Goal: Task Accomplishment & Management: Use online tool/utility

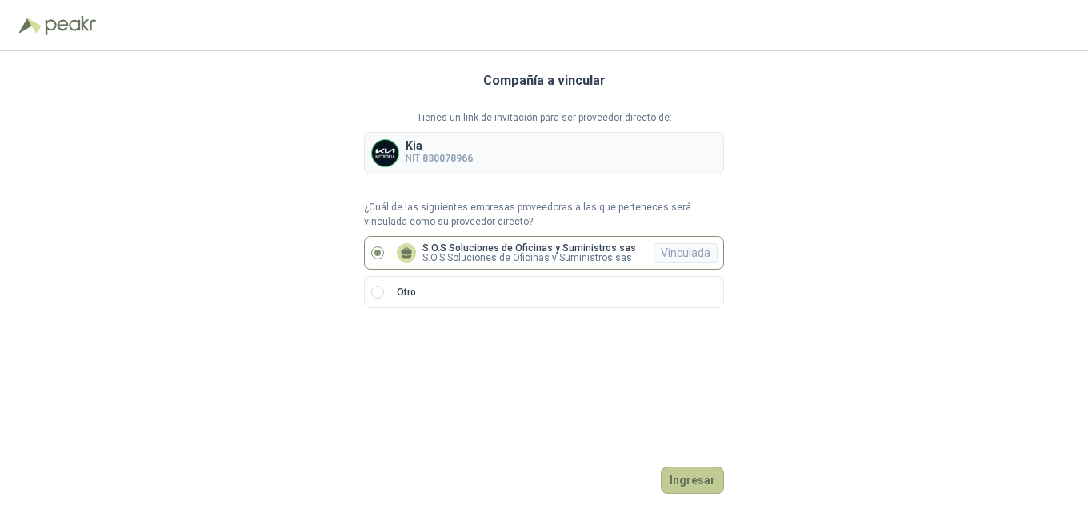
click at [703, 479] on button "Ingresar" at bounding box center [692, 480] width 63 height 27
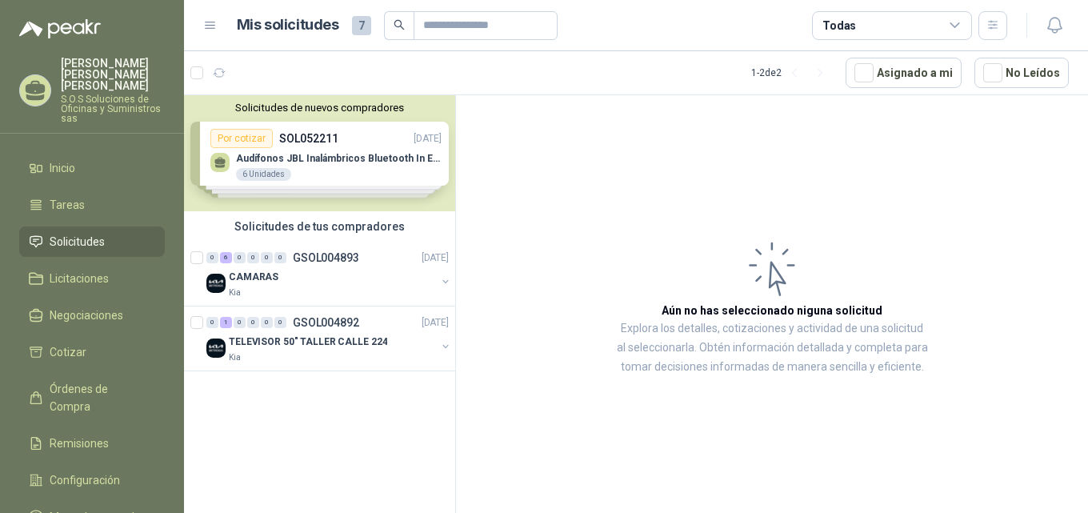
click at [112, 233] on li "Solicitudes" at bounding box center [92, 242] width 126 height 18
click at [208, 29] on icon at bounding box center [210, 25] width 14 height 14
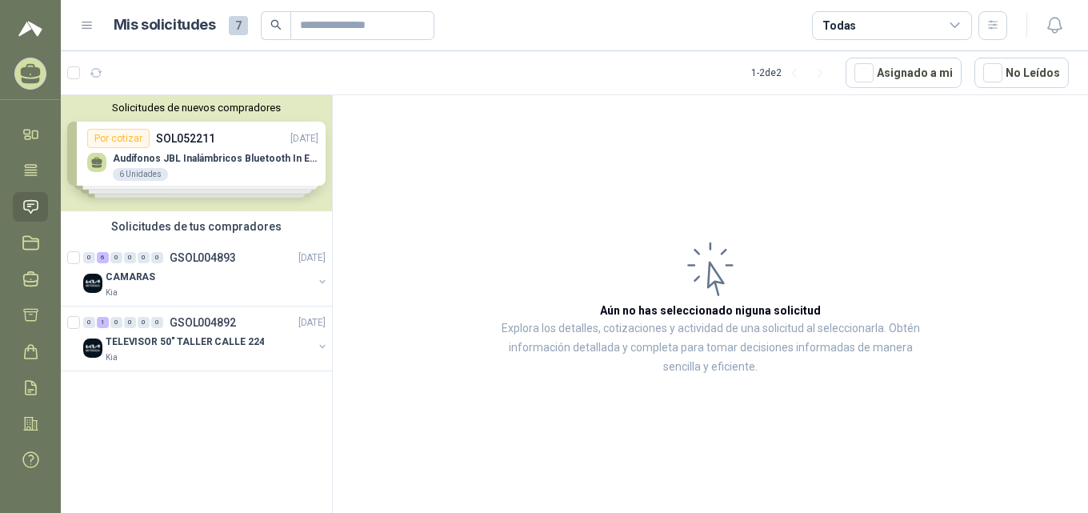
click at [237, 26] on span "7" at bounding box center [238, 25] width 19 height 19
click at [239, 26] on span "7" at bounding box center [238, 25] width 19 height 19
click at [86, 26] on icon at bounding box center [87, 25] width 10 height 6
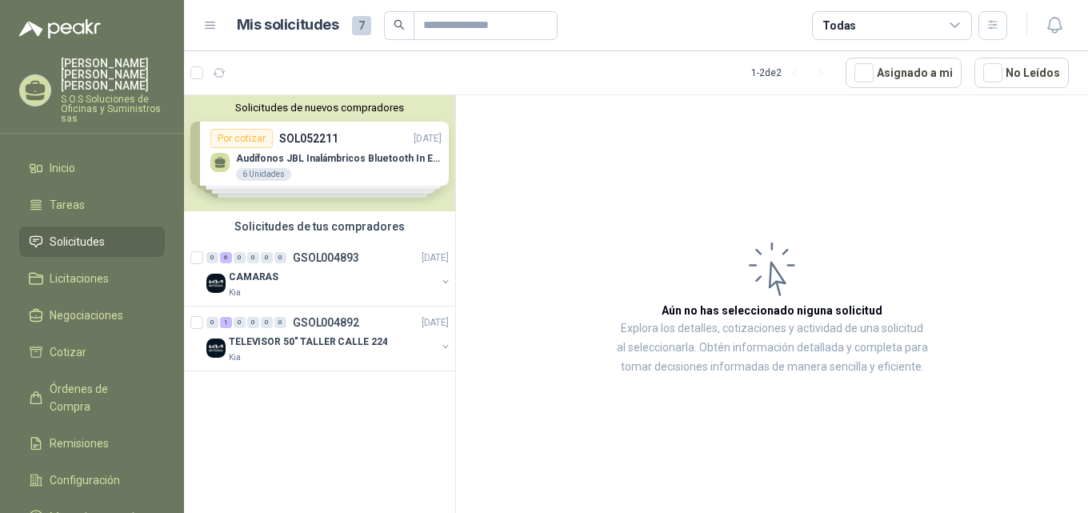
click at [956, 25] on icon at bounding box center [955, 25] width 14 height 14
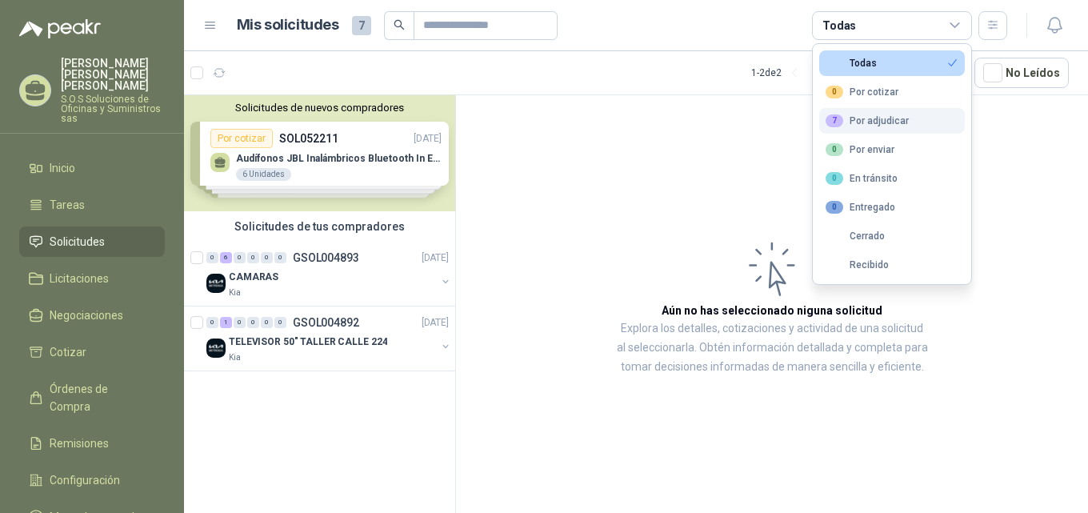
click at [880, 123] on div "7 Por adjudicar" at bounding box center [867, 120] width 83 height 13
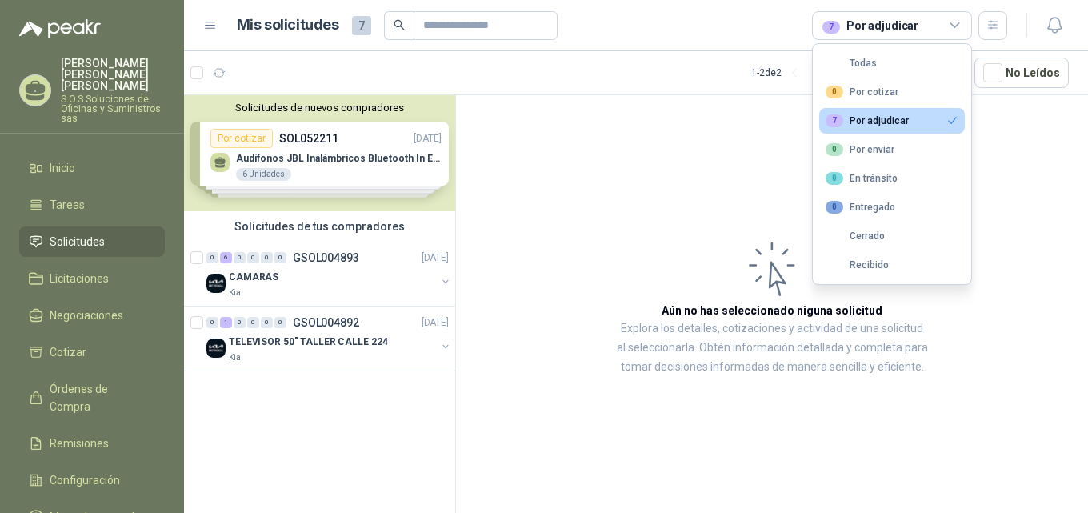
click at [880, 123] on div "7 Por adjudicar" at bounding box center [867, 120] width 83 height 13
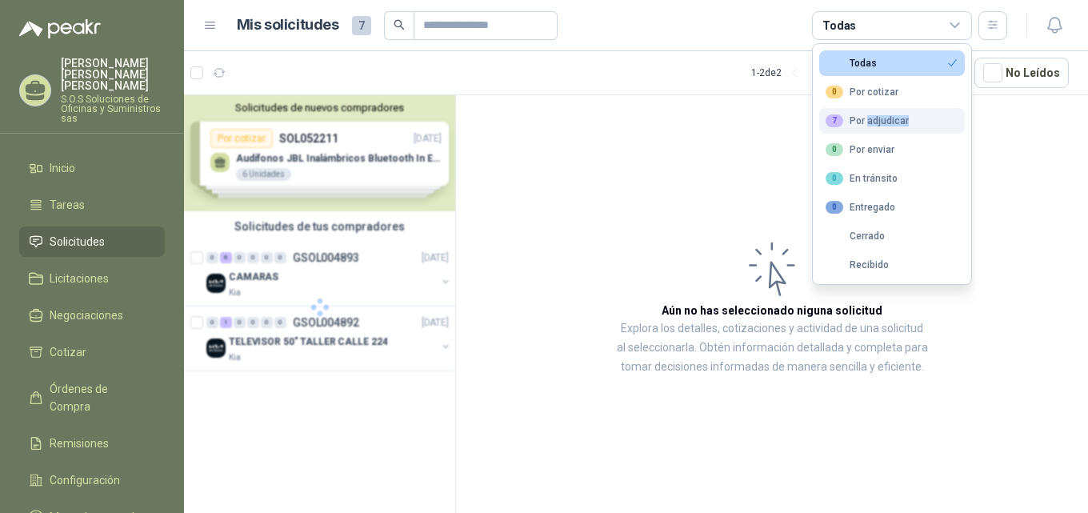
click at [880, 123] on div "7 Por adjudicar" at bounding box center [867, 120] width 83 height 13
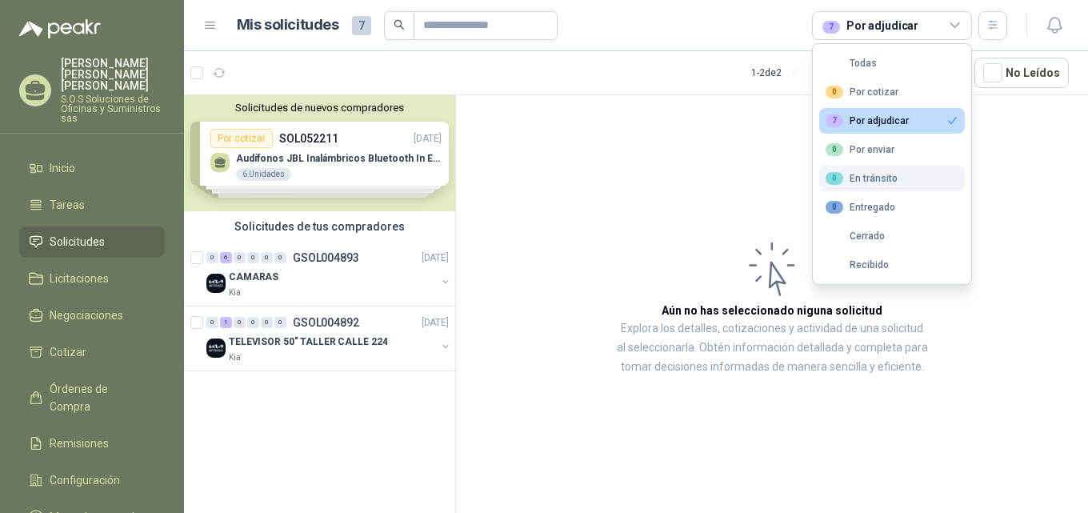
click at [964, 170] on ul "Todas 0 Por cotizar 7 Por adjudicar 0 Por enviar 0 En tránsito 0 Entregado Cerr…" at bounding box center [892, 164] width 158 height 240
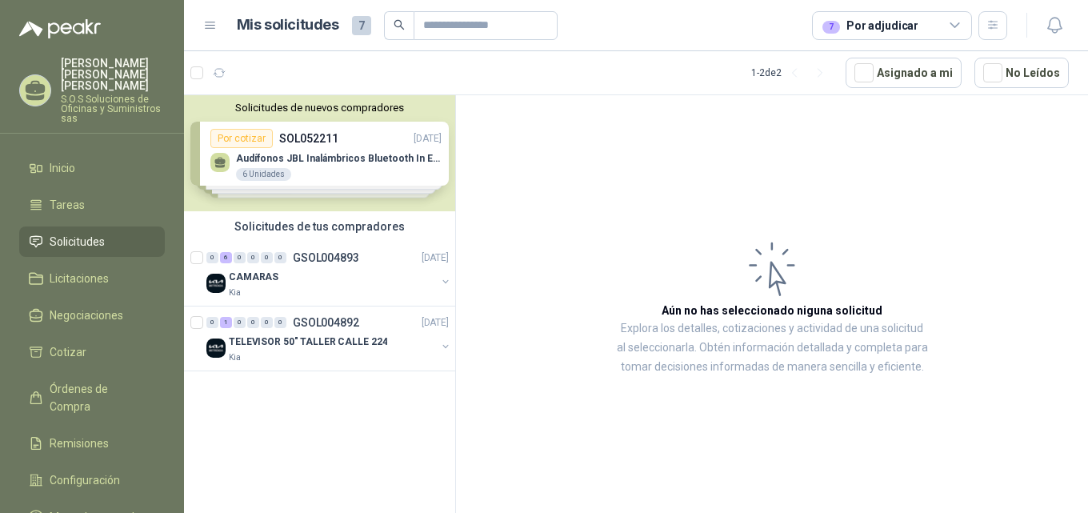
click at [763, 145] on article "Aún no has seleccionado niguna solicitud Explora los detalles, cotizaciones y a…" at bounding box center [772, 306] width 632 height 423
click at [958, 28] on icon at bounding box center [955, 25] width 14 height 14
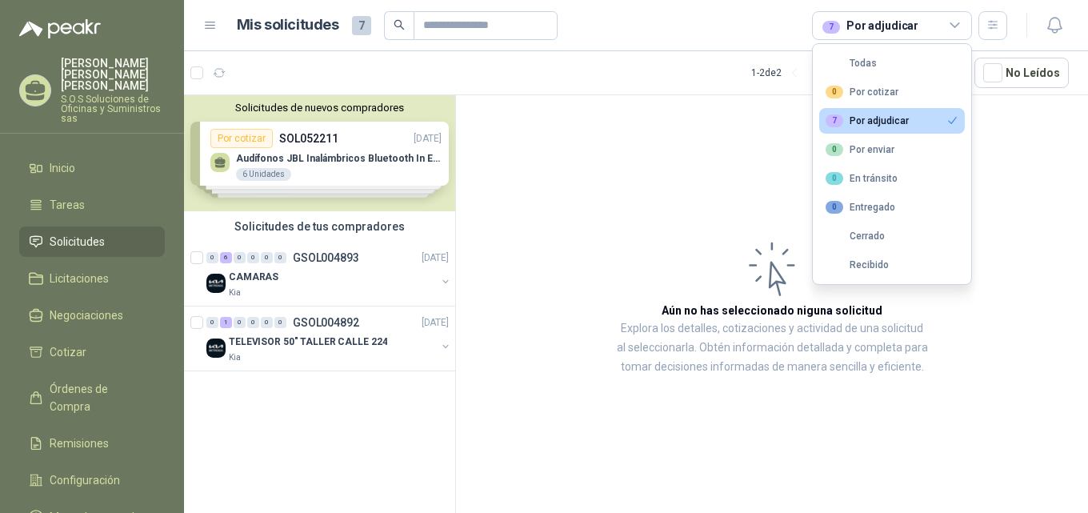
click at [955, 122] on icon "button" at bounding box center [953, 120] width 12 height 12
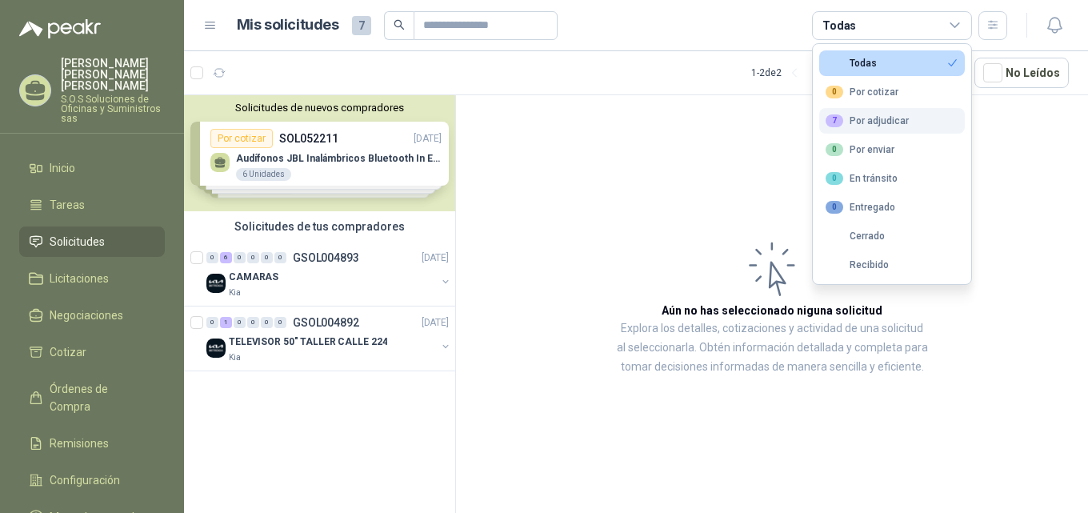
click at [891, 122] on div "7 Por adjudicar" at bounding box center [867, 120] width 83 height 13
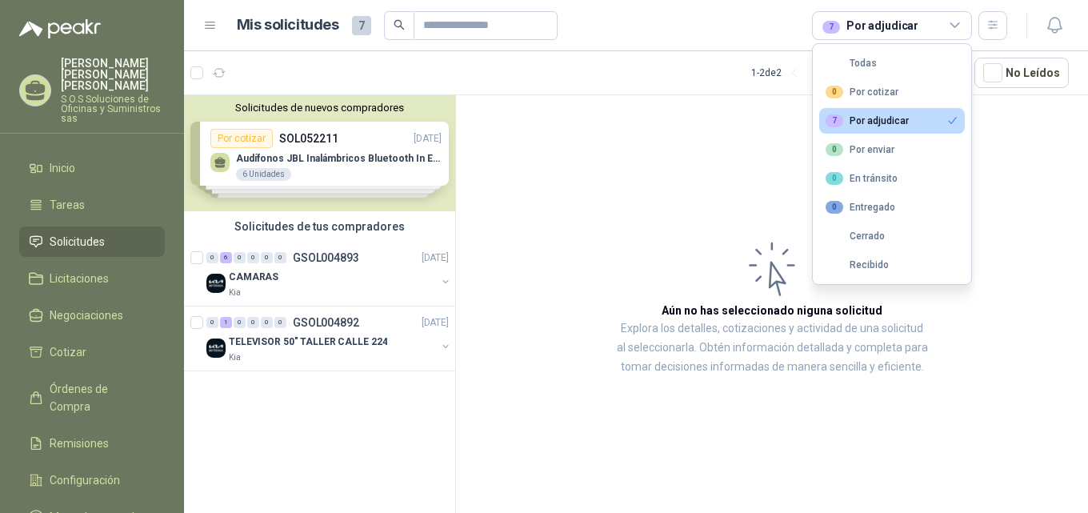
click at [819, 108] on button "7 Por adjudicar" at bounding box center [892, 121] width 146 height 26
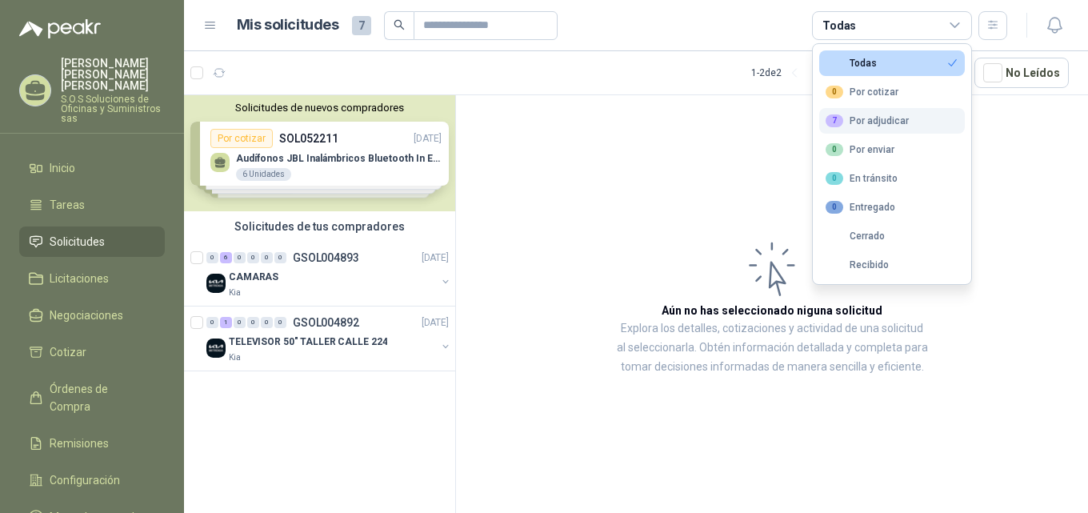
click at [890, 121] on div "7 Por adjudicar" at bounding box center [867, 120] width 83 height 13
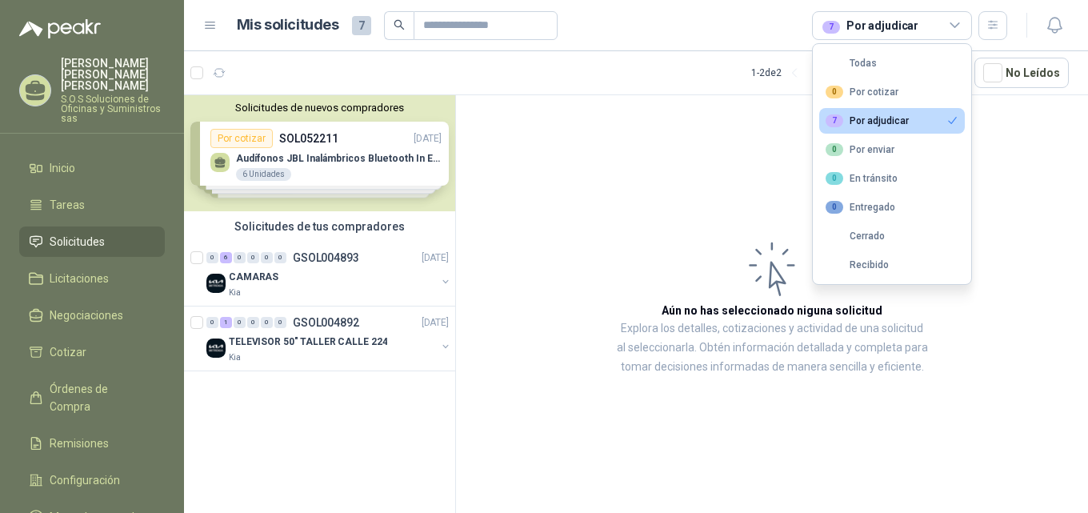
click at [890, 122] on div "7 Por adjudicar" at bounding box center [867, 120] width 83 height 13
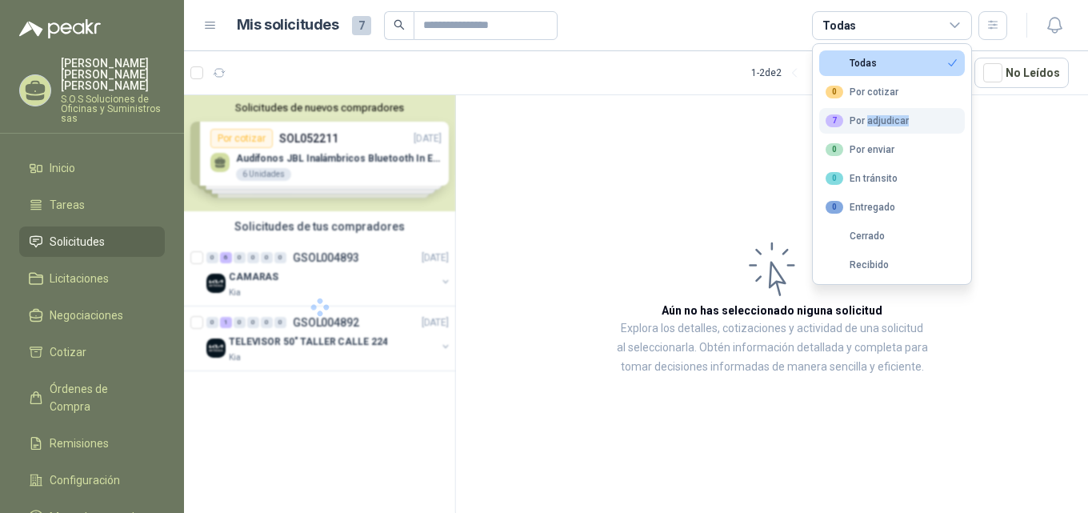
click at [890, 122] on div "7 Por adjudicar" at bounding box center [867, 120] width 83 height 13
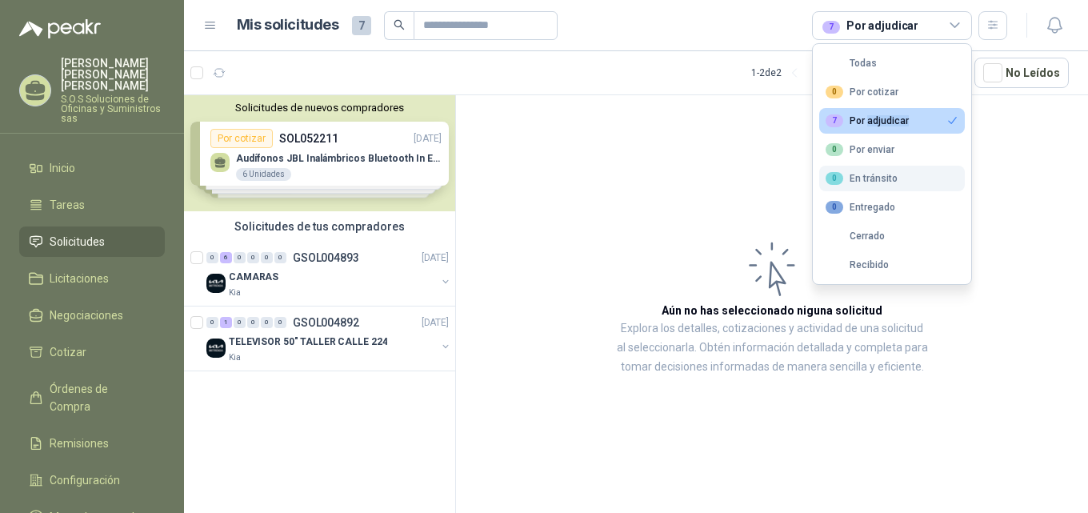
click at [941, 169] on button "0 En tránsito" at bounding box center [892, 179] width 146 height 26
click at [946, 182] on button "0 En tránsito" at bounding box center [892, 179] width 146 height 26
click at [927, 126] on button "7 Por adjudicar" at bounding box center [892, 121] width 146 height 26
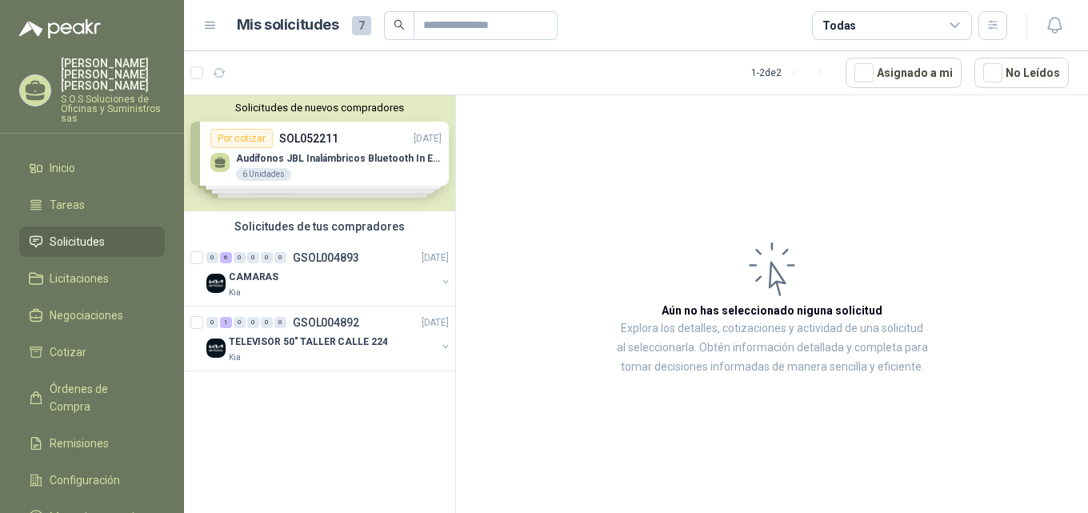
click at [743, 123] on article "Aún no has seleccionado niguna solicitud Explora los detalles, cotizaciones y a…" at bounding box center [772, 306] width 632 height 423
click at [955, 25] on icon at bounding box center [955, 25] width 14 height 14
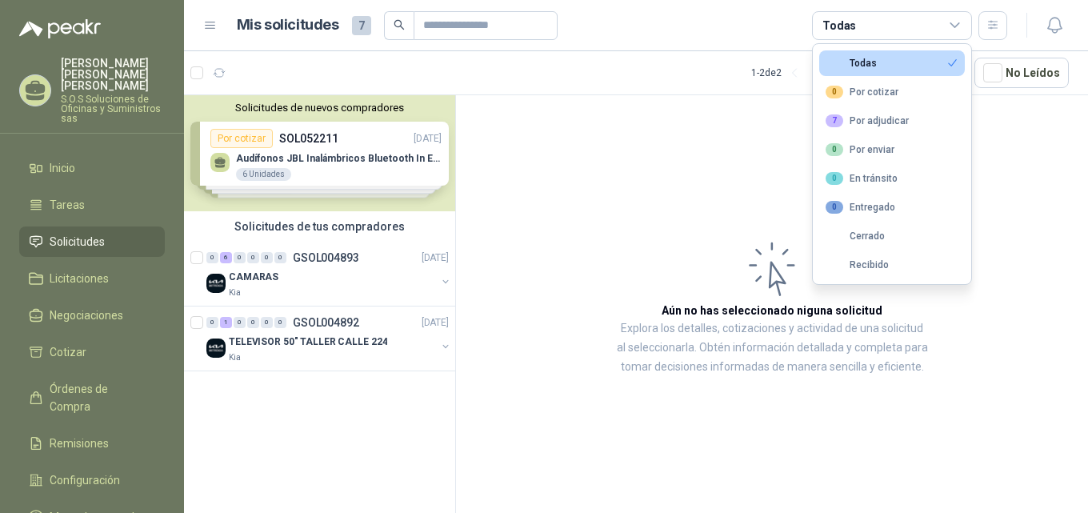
click at [620, 178] on article "Aún no has seleccionado niguna solicitud Explora los detalles, cotizaciones y a…" at bounding box center [772, 306] width 632 height 423
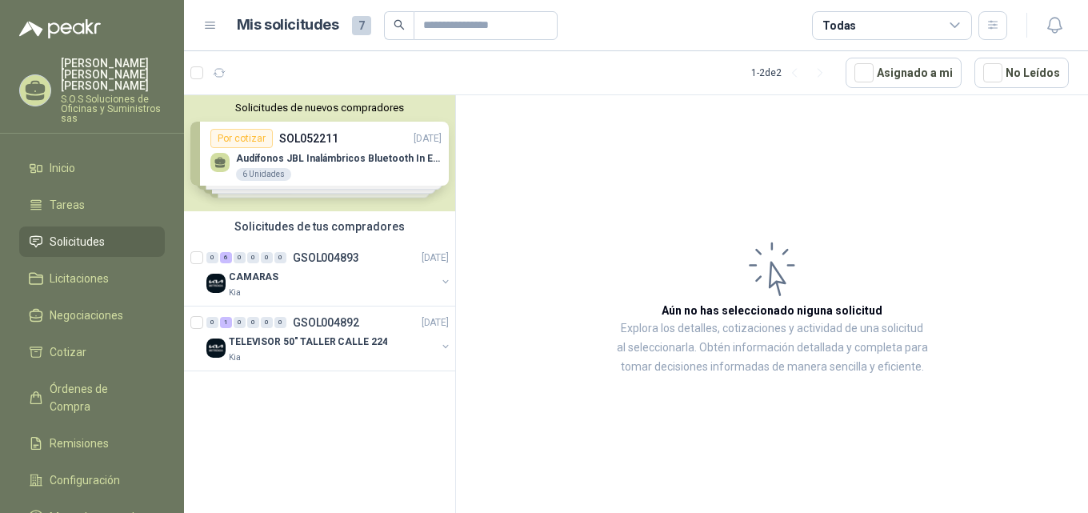
click at [951, 27] on icon at bounding box center [955, 25] width 14 height 14
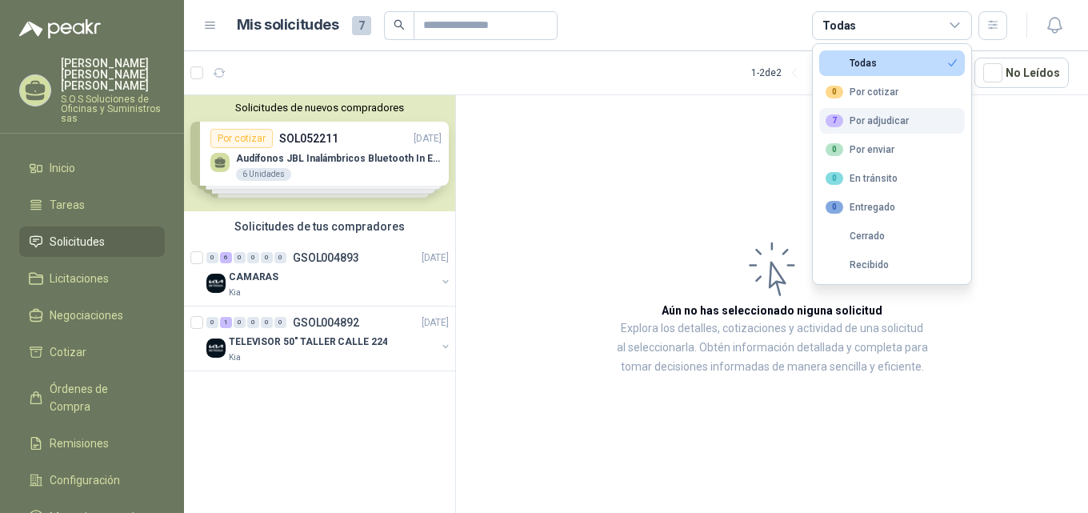
click at [835, 119] on div "7" at bounding box center [835, 120] width 18 height 13
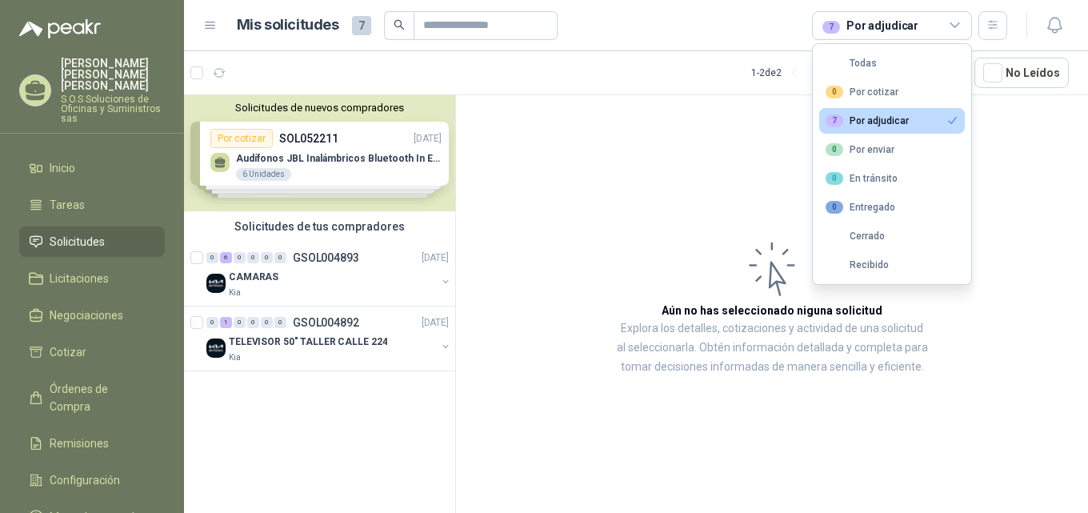
click at [835, 119] on div "7" at bounding box center [835, 120] width 18 height 13
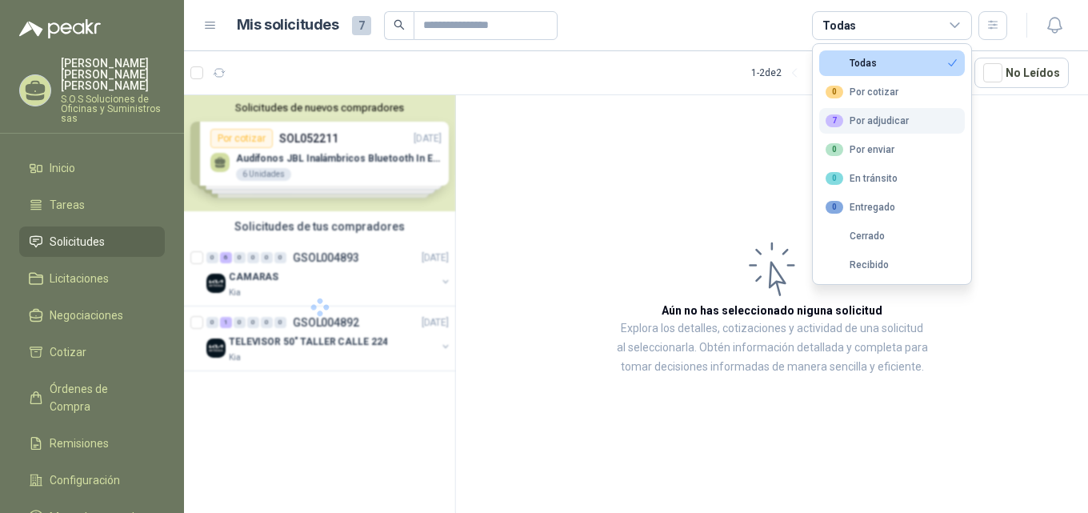
click at [835, 119] on div "7" at bounding box center [835, 120] width 18 height 13
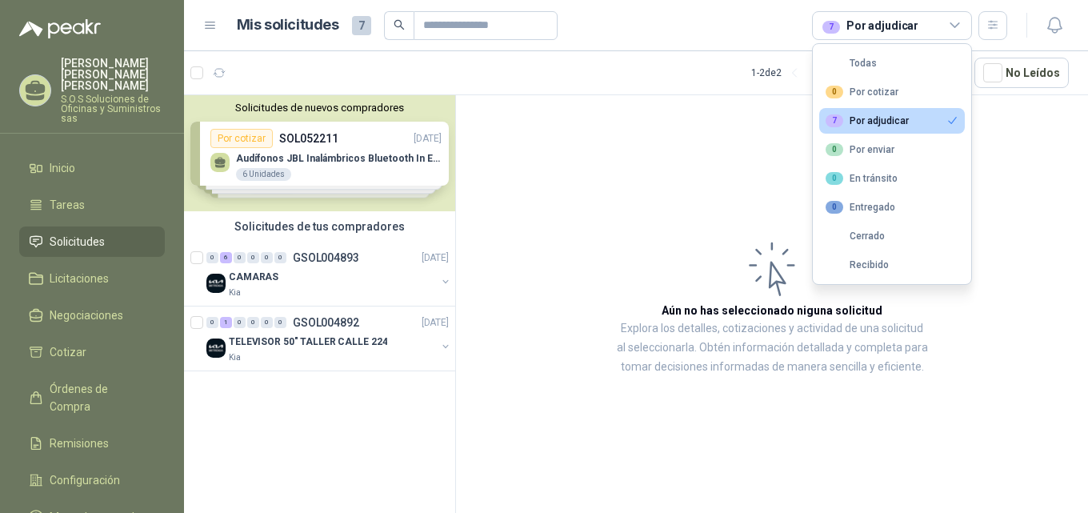
click at [835, 118] on div "7" at bounding box center [835, 120] width 18 height 13
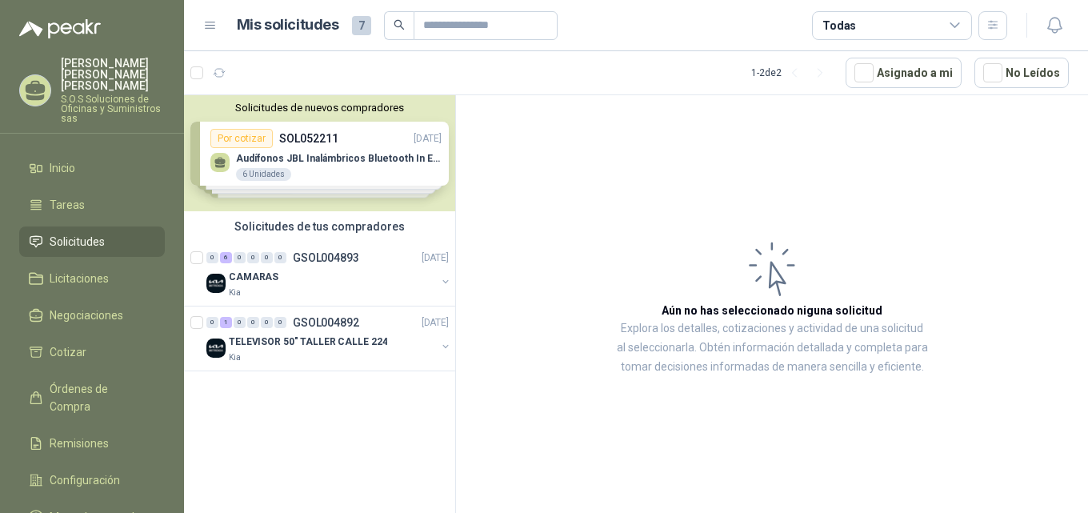
click at [735, 137] on article "Aún no has seleccionado niguna solicitud Explora los detalles, cotizaciones y a…" at bounding box center [772, 306] width 632 height 423
click at [955, 24] on icon at bounding box center [955, 25] width 14 height 14
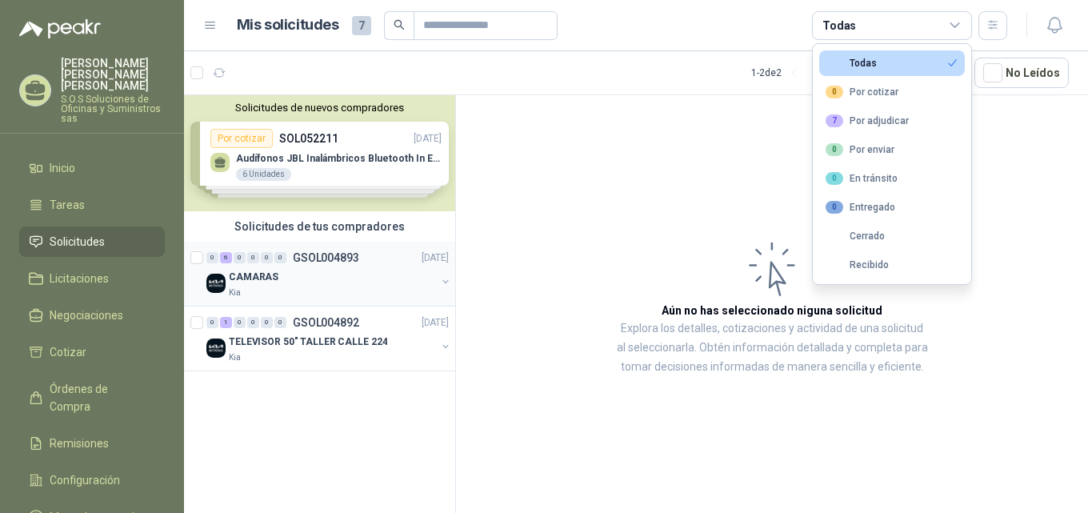
click at [249, 274] on p "CAMARAS" at bounding box center [254, 277] width 50 height 15
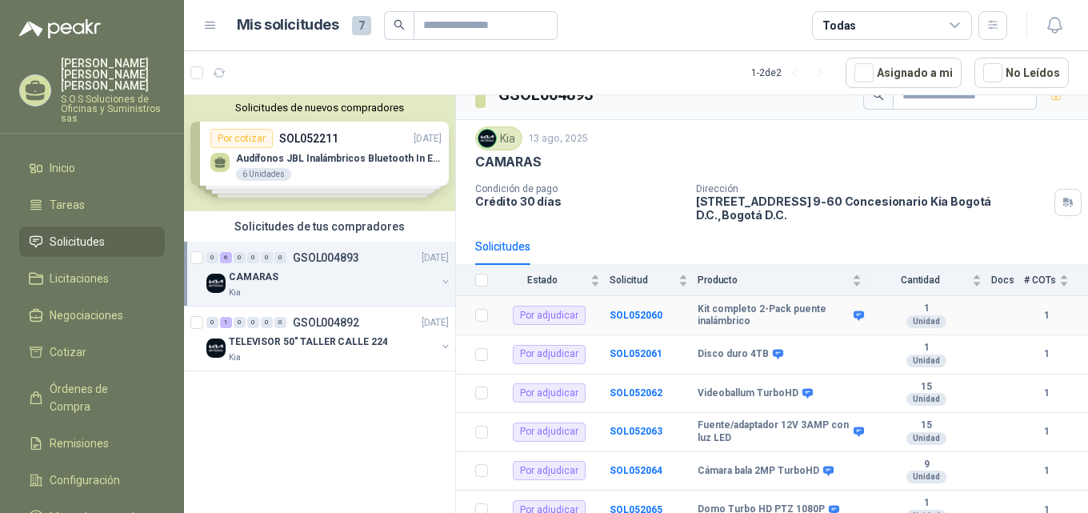
scroll to position [35, 0]
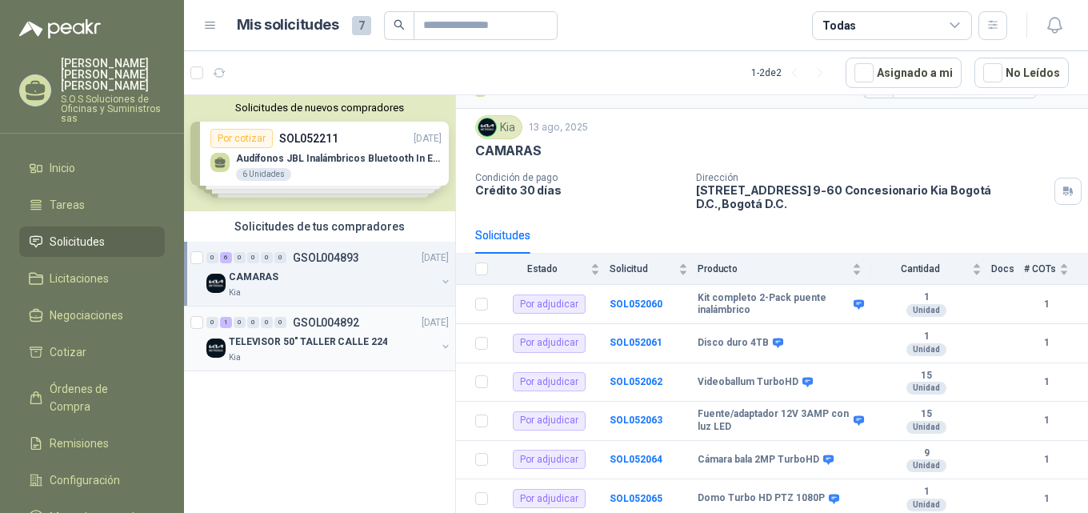
click at [326, 341] on p "TELEVISOR 50" TALLER CALLE 224" at bounding box center [308, 341] width 158 height 15
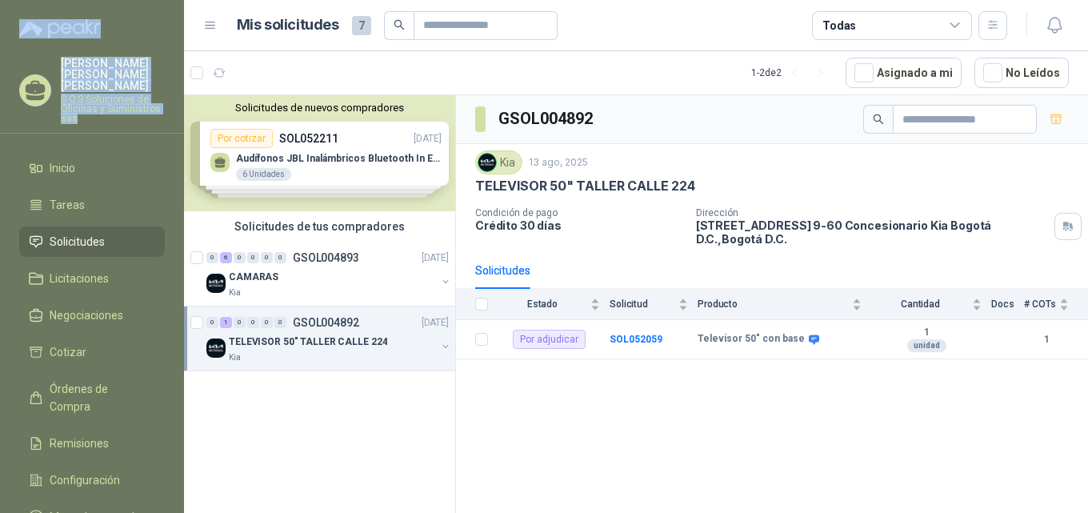
drag, startPoint x: 20, startPoint y: 14, endPoint x: 156, endPoint y: 107, distance: 164.7
click at [156, 107] on menu "[PERSON_NAME] S.O.S Soluciones de Oficinas y Suministros sas Inicio Tareas Soli…" at bounding box center [92, 256] width 184 height 513
copy menu "[PERSON_NAME] S.O.S Soluciones de Oficinas y Suministros sas"
click at [258, 277] on p "CAMARAS" at bounding box center [254, 277] width 50 height 15
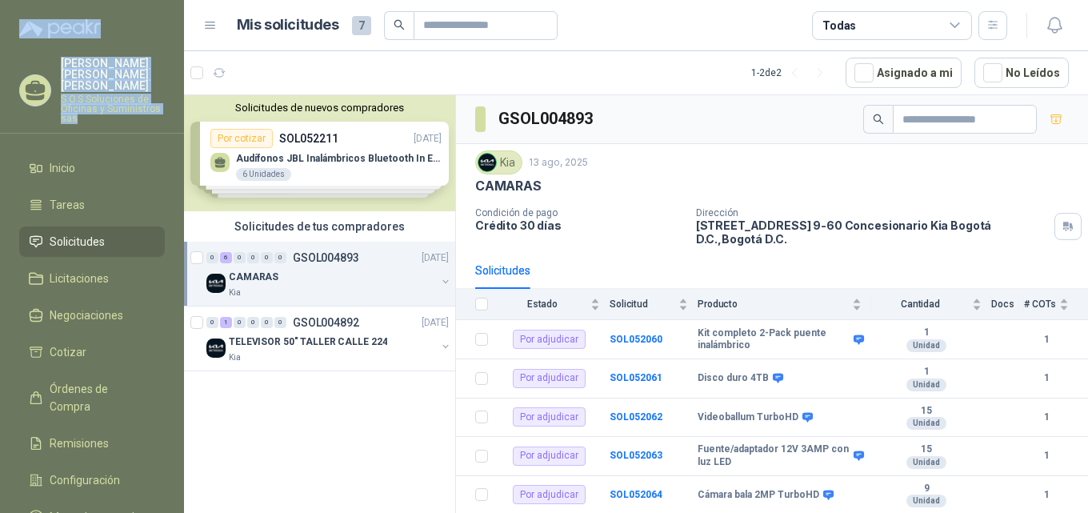
click at [258, 277] on p "CAMARAS" at bounding box center [254, 277] width 50 height 15
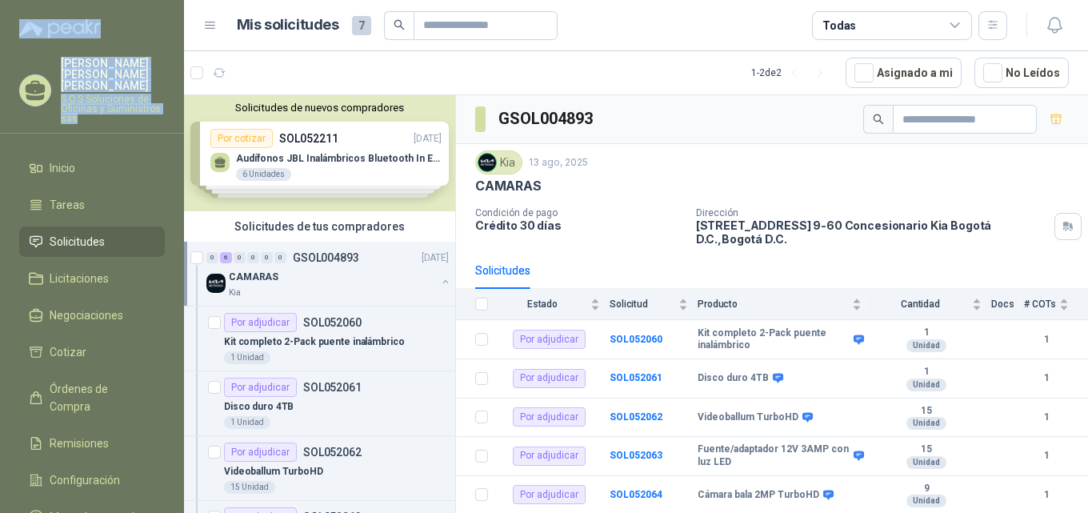
scroll to position [6, 0]
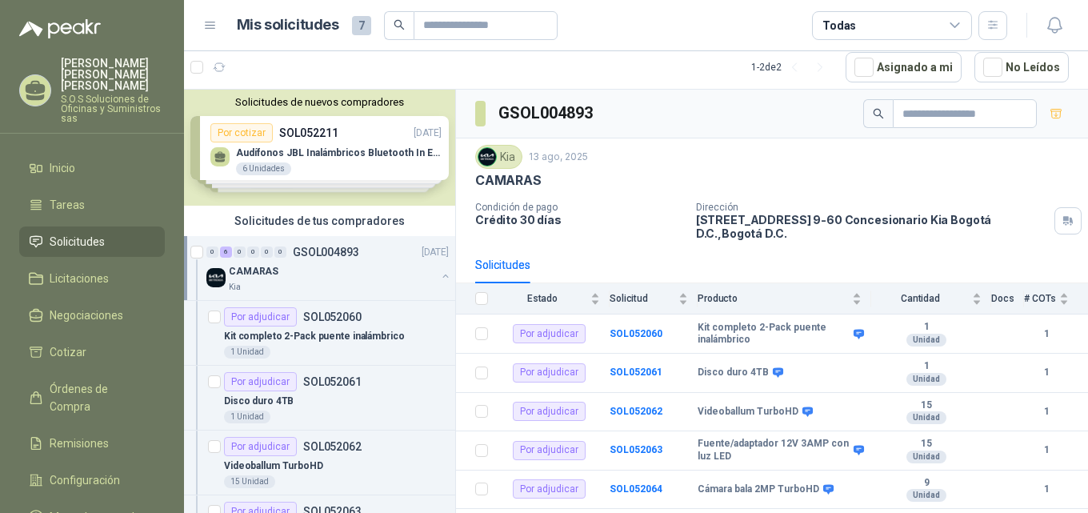
click at [952, 25] on icon at bounding box center [955, 25] width 9 height 4
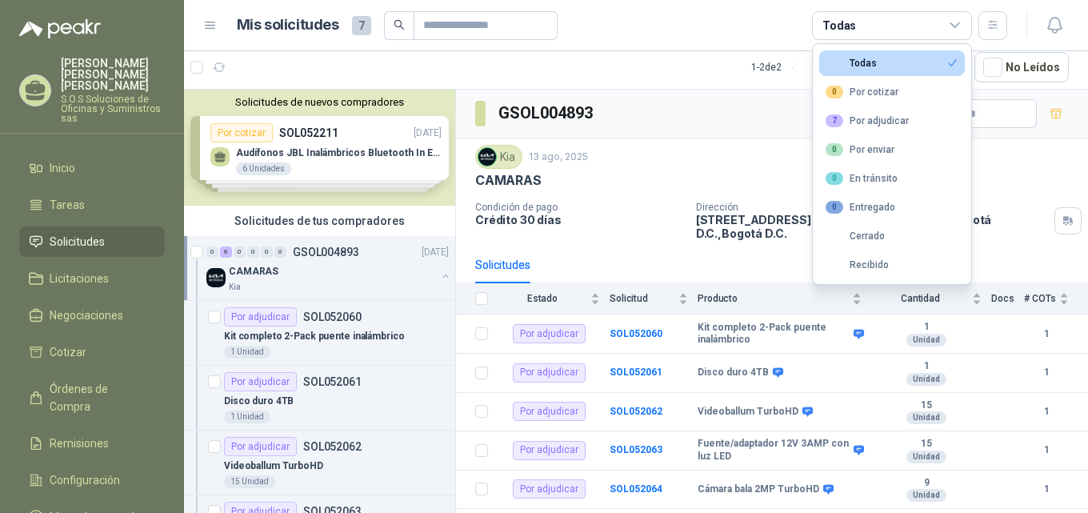
click at [952, 25] on icon at bounding box center [955, 25] width 9 height 4
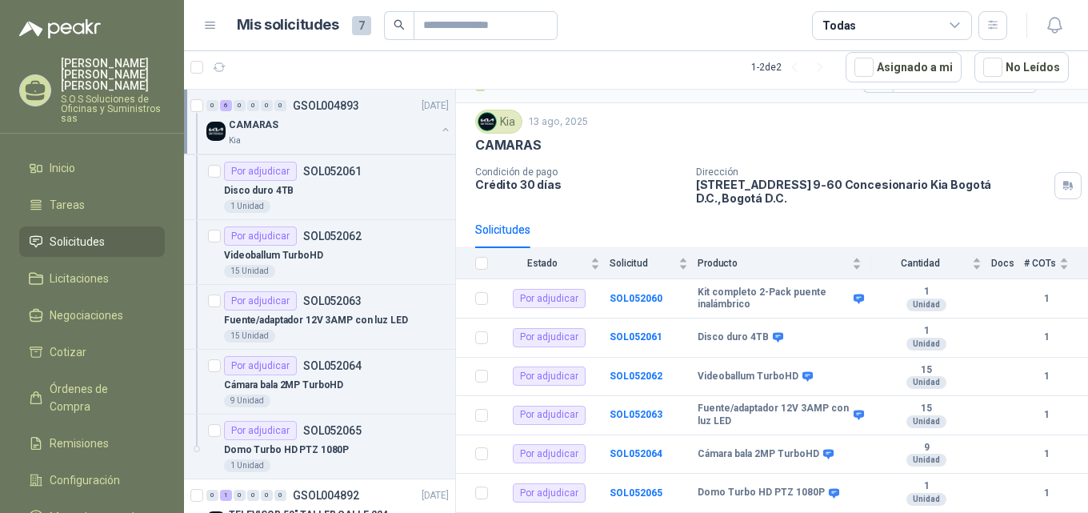
scroll to position [264, 0]
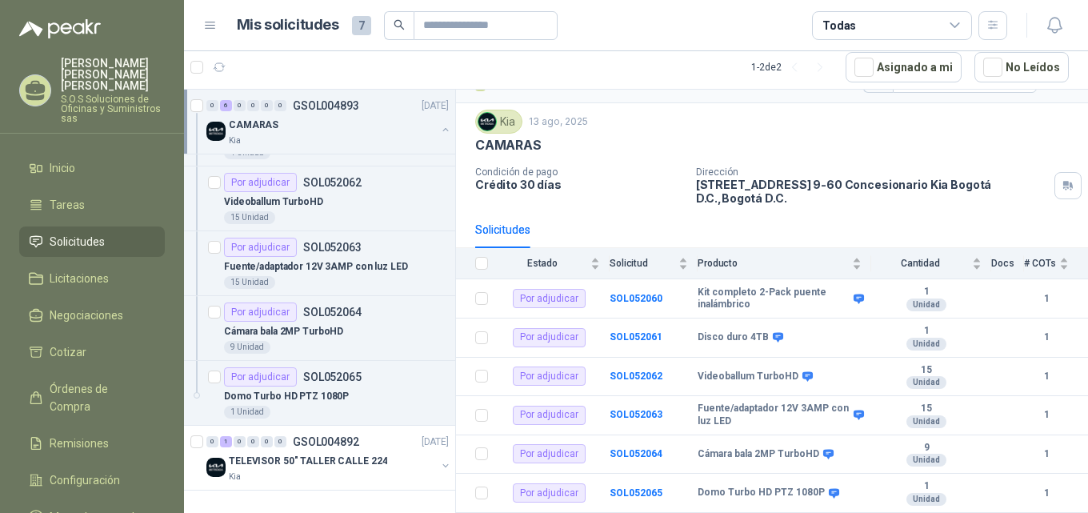
click at [959, 26] on icon at bounding box center [955, 25] width 14 height 14
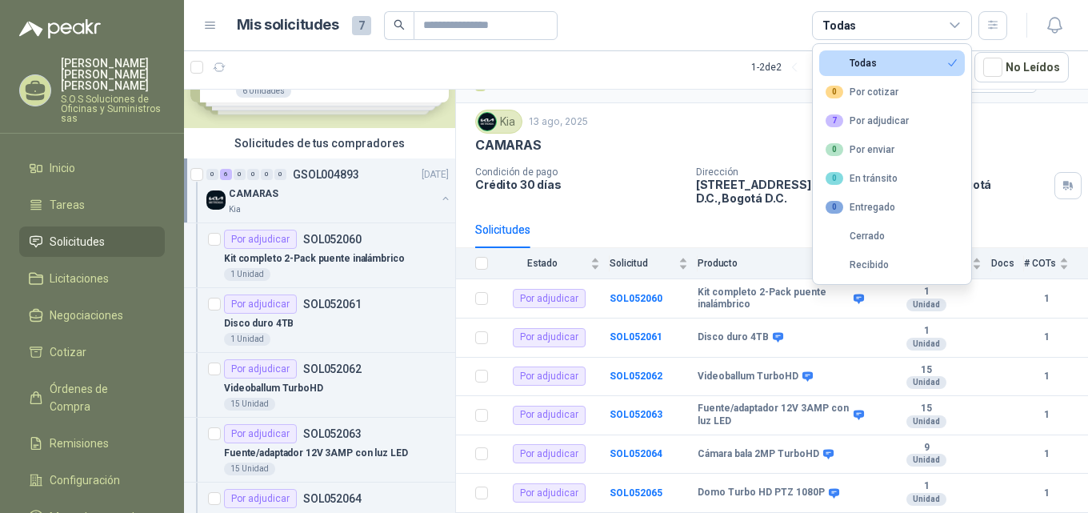
scroll to position [0, 0]
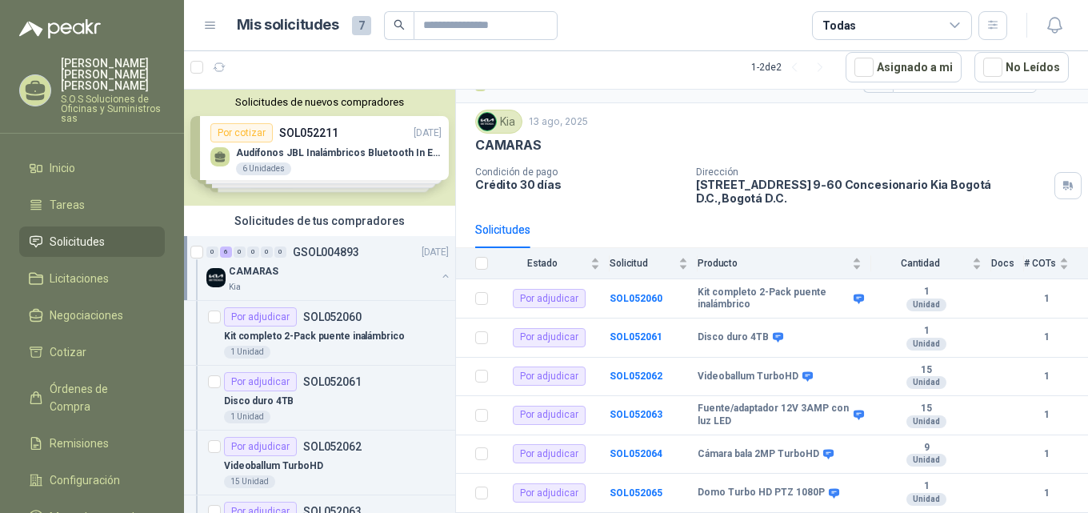
click at [344, 149] on div "Solicitudes de nuevos compradores Por cotizar SOL052211 [DATE] Audífonos JBL In…" at bounding box center [319, 148] width 271 height 116
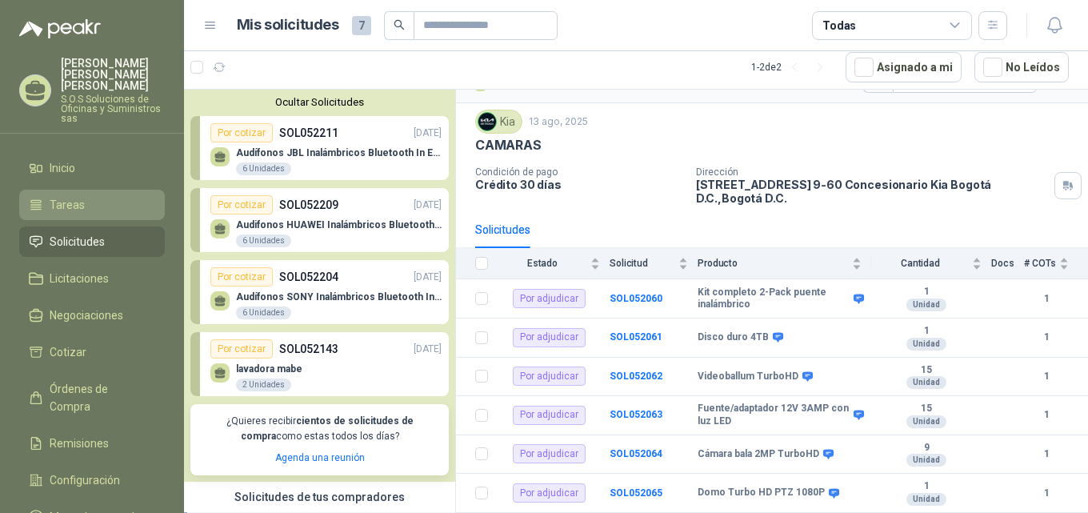
click at [70, 198] on span "Tareas" at bounding box center [67, 205] width 35 height 18
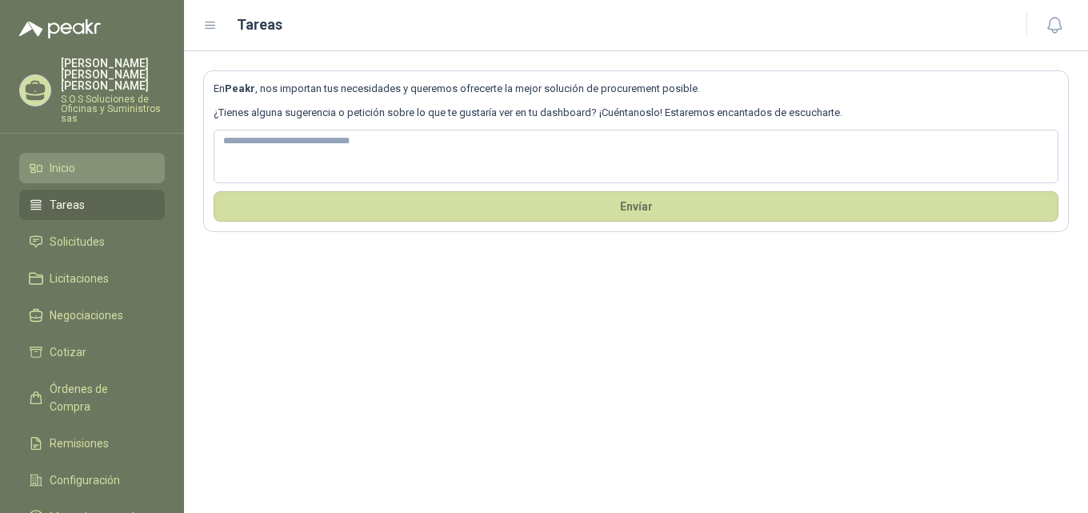
click at [75, 159] on span "Inicio" at bounding box center [63, 168] width 26 height 18
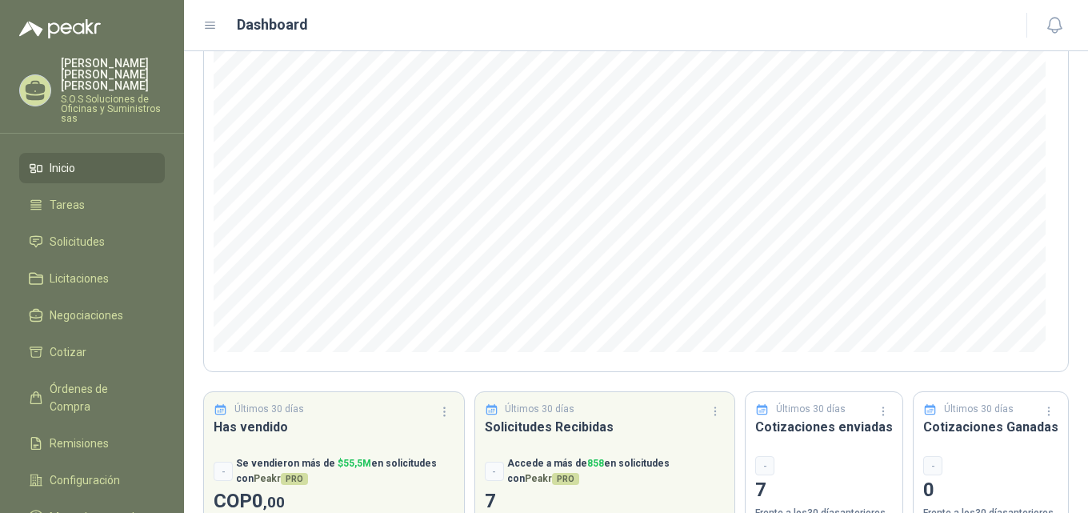
scroll to position [208, 0]
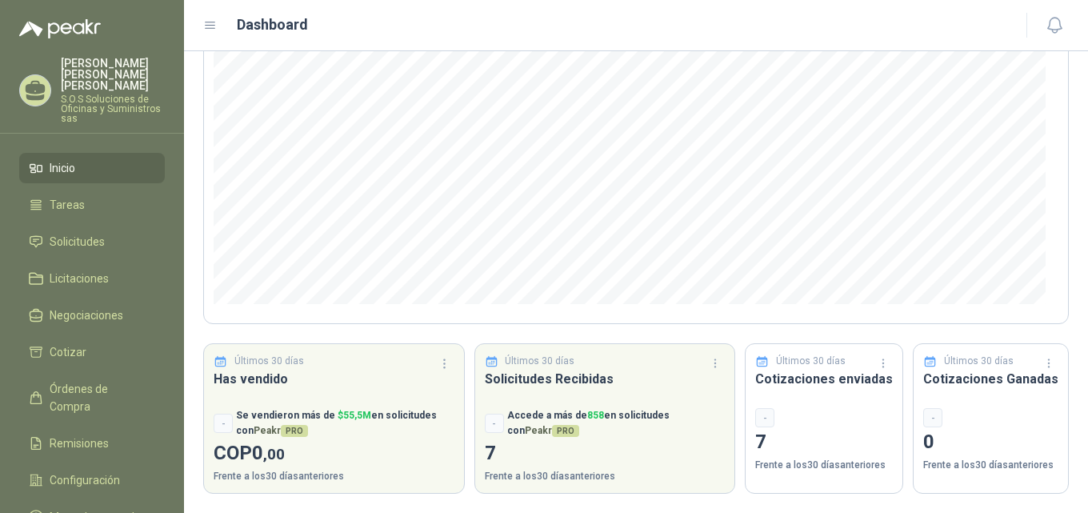
click at [211, 23] on icon at bounding box center [210, 25] width 14 height 14
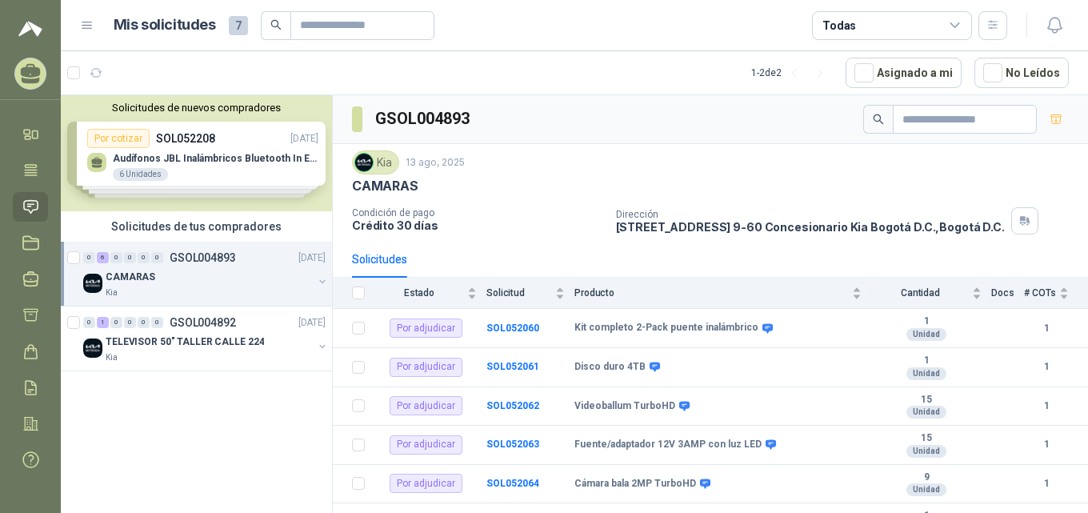
scroll to position [24, 0]
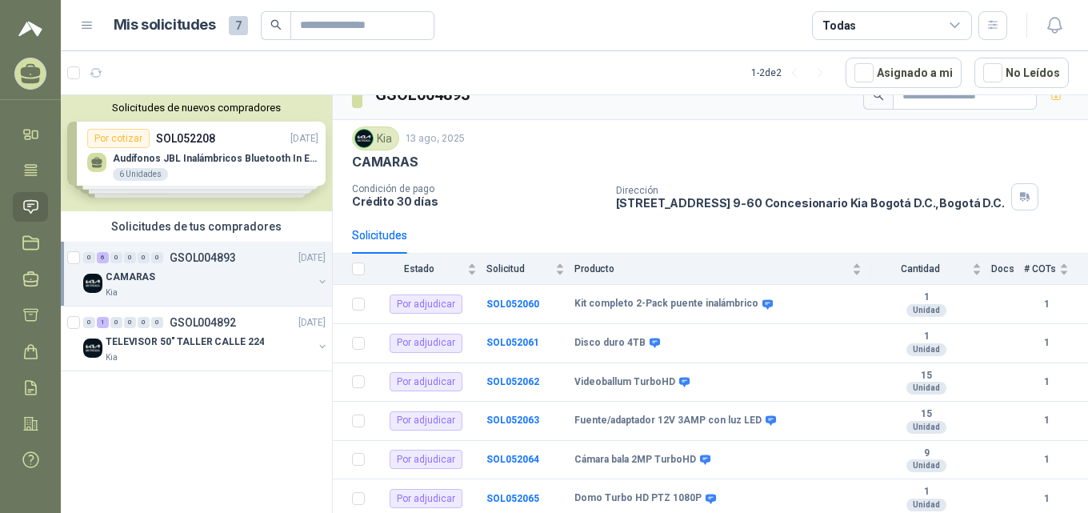
click at [87, 25] on icon at bounding box center [87, 25] width 10 height 6
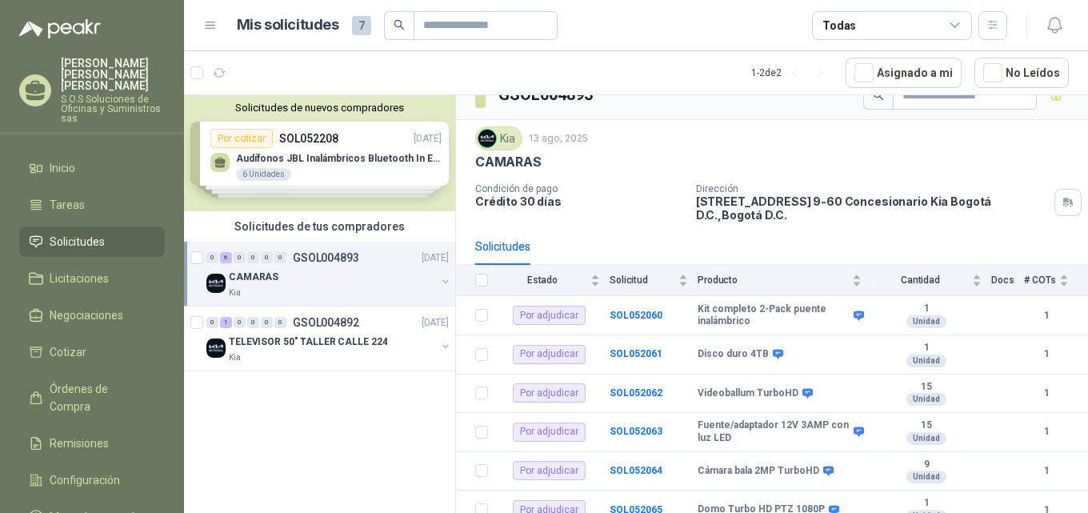
click at [368, 146] on div "Solicitudes de nuevos compradores Por cotizar SOL052208 [DATE] Audífonos JBL In…" at bounding box center [319, 153] width 271 height 116
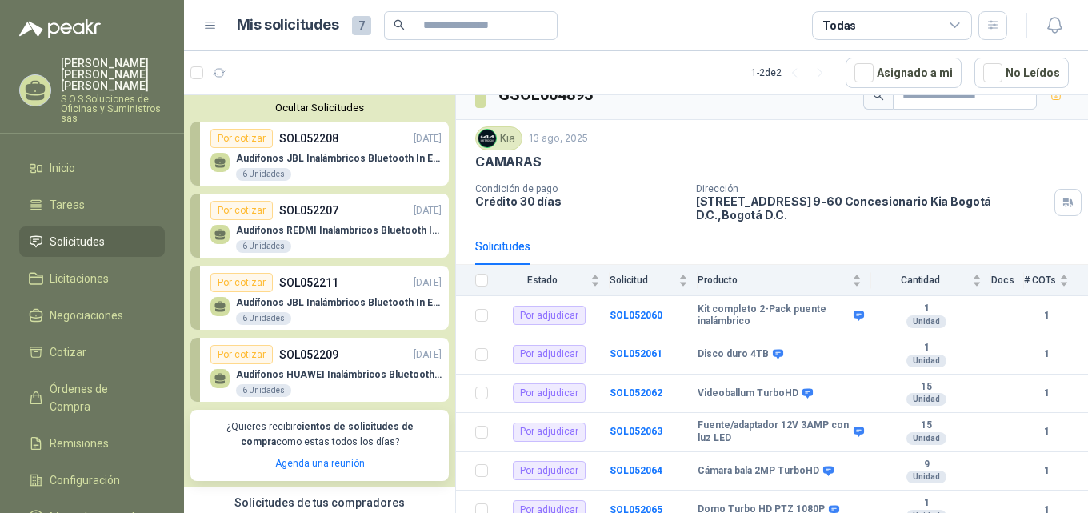
click at [326, 161] on p "Audífonos JBL Inalámbricos Bluetooth In Ear TWS Wave Buds" at bounding box center [339, 158] width 206 height 11
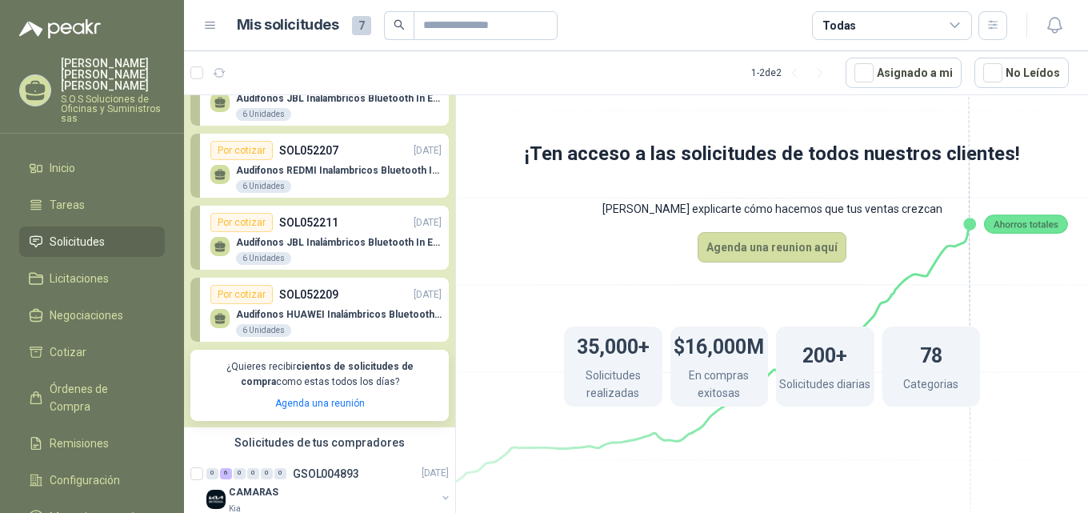
scroll to position [152, 0]
